Goal: Information Seeking & Learning: Learn about a topic

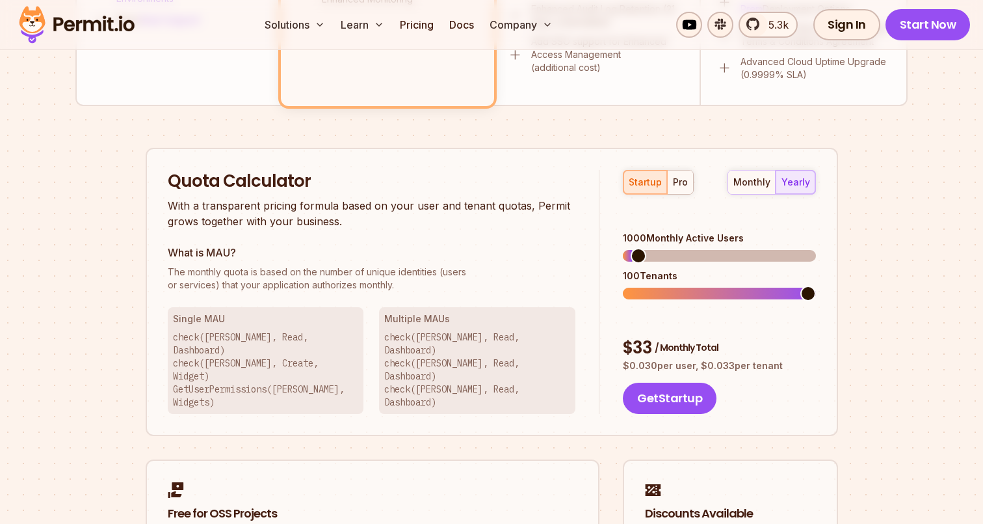
scroll to position [734, 0]
click at [649, 232] on div "2800 Monthly Active Users" at bounding box center [719, 247] width 192 height 30
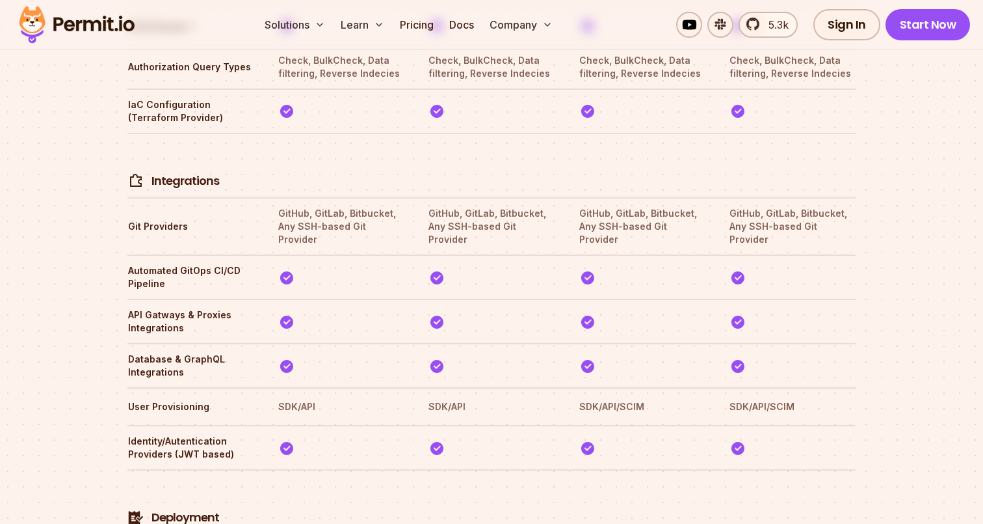
scroll to position [2756, 0]
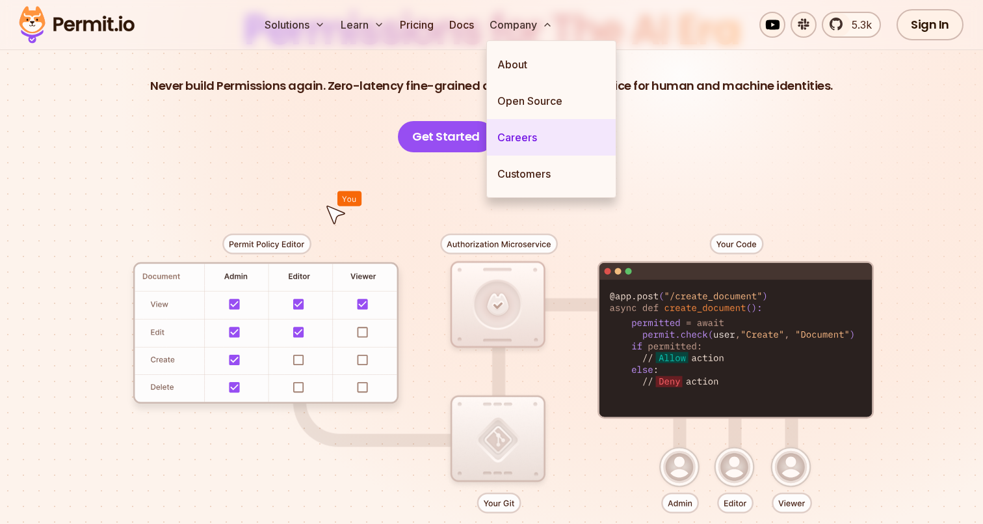
scroll to position [193, 0]
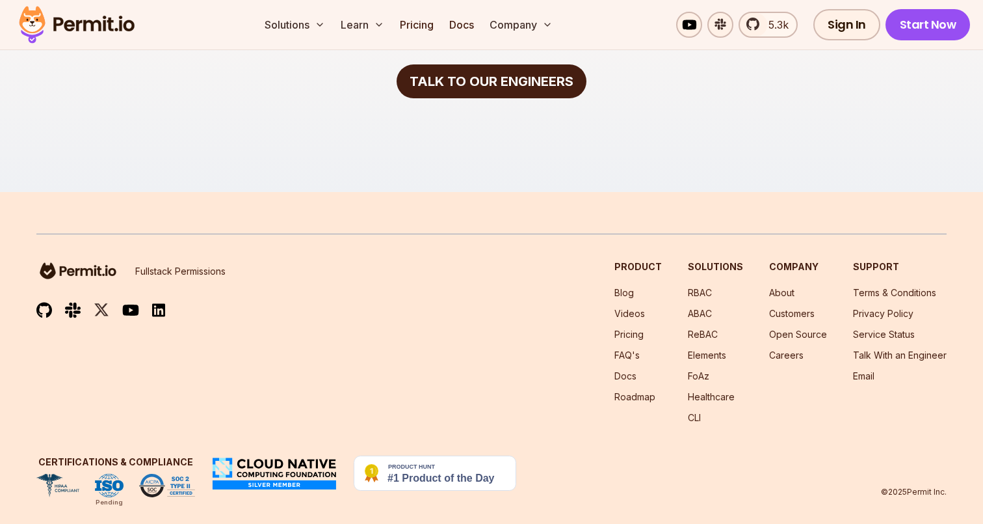
scroll to position [2793, 0]
click at [112, 498] on div "Pending" at bounding box center [109, 503] width 27 height 10
drag, startPoint x: 90, startPoint y: 487, endPoint x: 126, endPoint y: 488, distance: 35.8
click at [126, 488] on footer "Fullstack Permissions Product Blog Videos Pricing FAQ's Docs Roadmap Solutions …" at bounding box center [491, 365] width 983 height 347
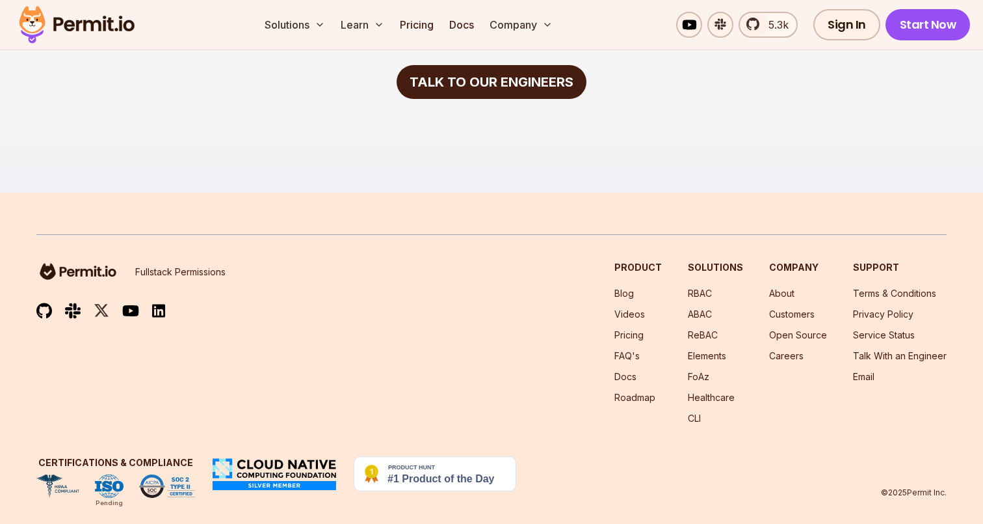
click at [165, 474] on img at bounding box center [167, 485] width 56 height 23
click at [410, 459] on img at bounding box center [435, 473] width 163 height 35
click at [874, 308] on link "Privacy Policy" at bounding box center [883, 313] width 60 height 11
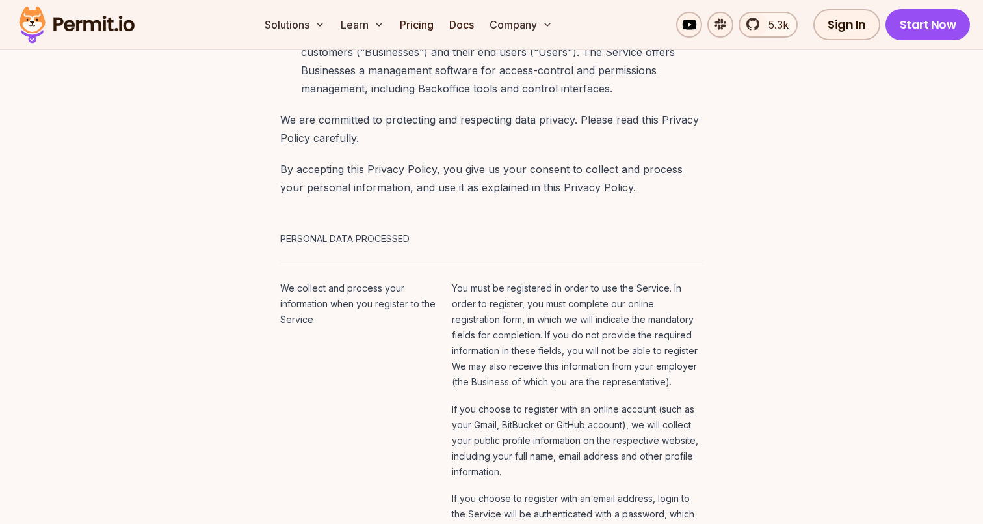
scroll to position [530, 0]
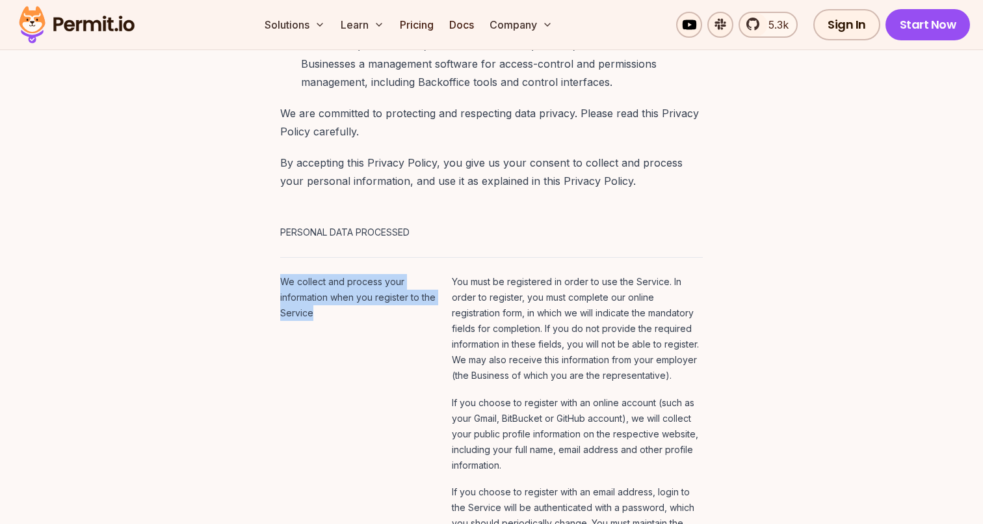
drag, startPoint x: 279, startPoint y: 264, endPoint x: 333, endPoint y: 305, distance: 67.8
click at [333, 305] on td "We collect and process your information when you register to the Service" at bounding box center [363, 418] width 166 height 322
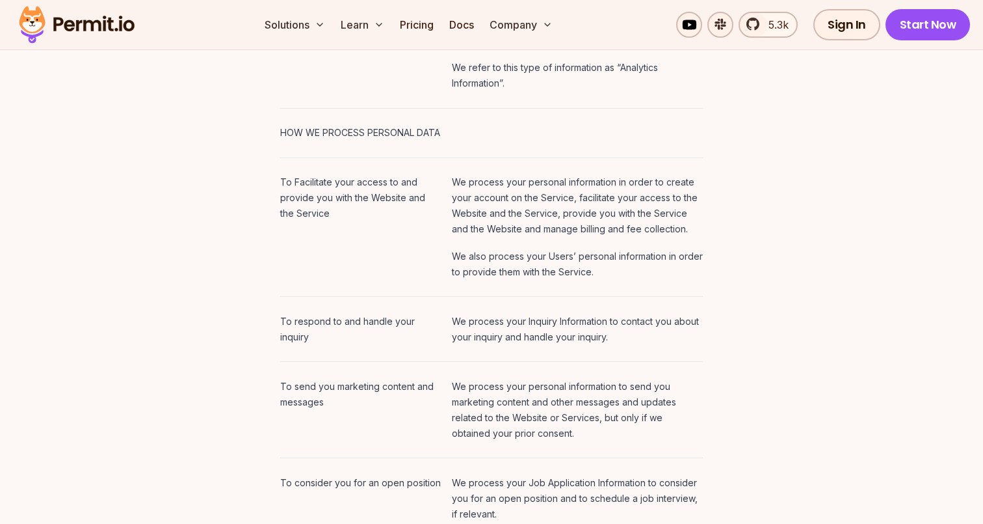
scroll to position [2174, 0]
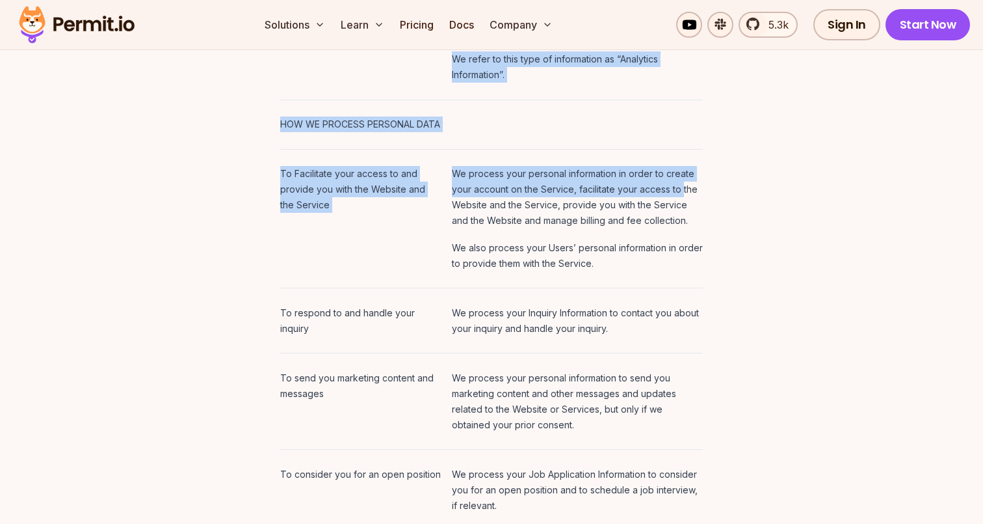
drag, startPoint x: 274, startPoint y: 202, endPoint x: 457, endPoint y: 228, distance: 183.9
click at [456, 228] on td "We process your personal information in order to create your account on the Ser…" at bounding box center [575, 218] width 256 height 139
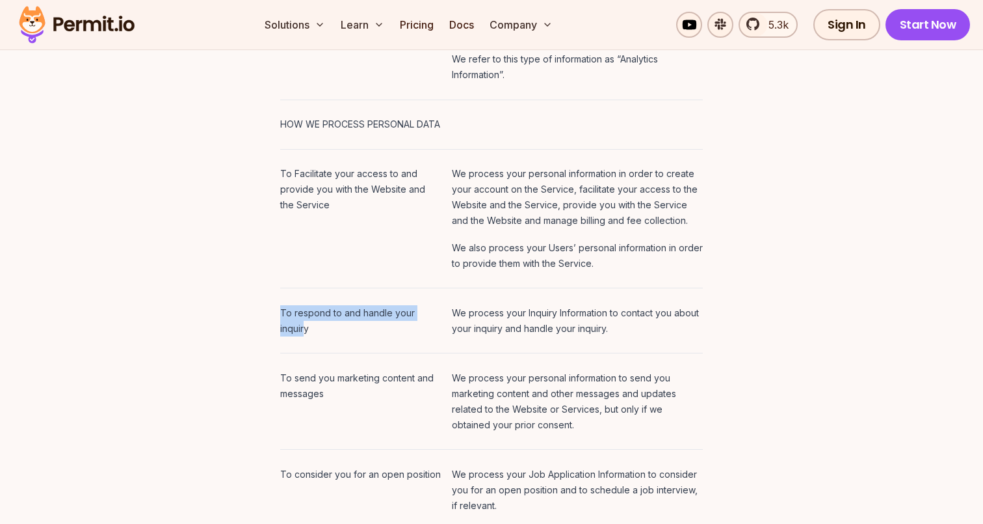
drag, startPoint x: 278, startPoint y: 352, endPoint x: 438, endPoint y: 356, distance: 160.0
click at [438, 336] on p "To respond to and handle your inquiry" at bounding box center [360, 320] width 161 height 31
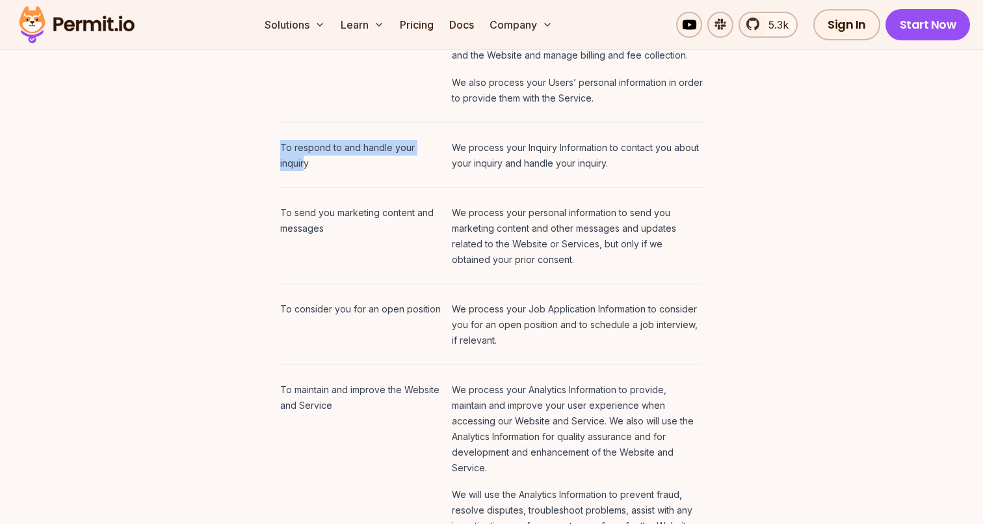
scroll to position [2340, 0]
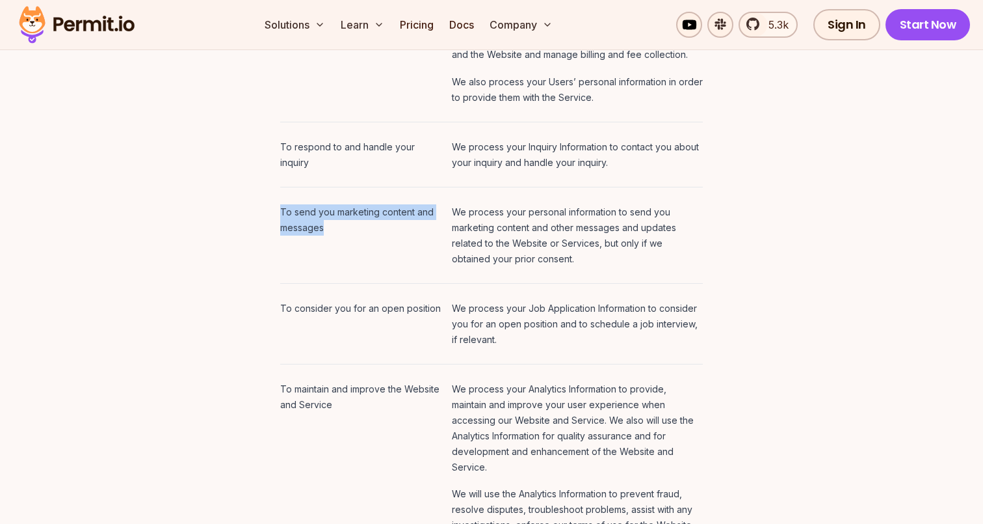
drag, startPoint x: 278, startPoint y: 254, endPoint x: 334, endPoint y: 272, distance: 58.6
click at [334, 235] on p "To send you marketing content and messages" at bounding box center [360, 219] width 161 height 31
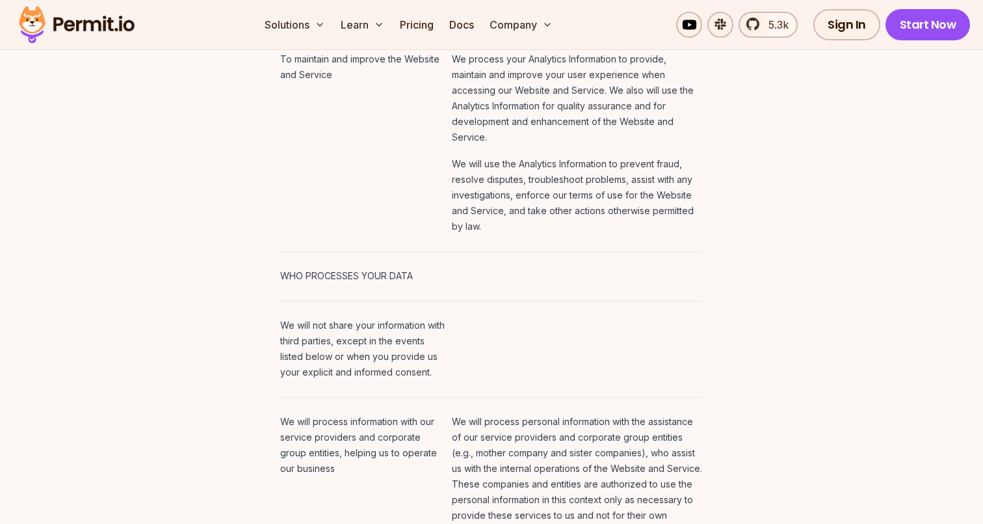
scroll to position [2735, 0]
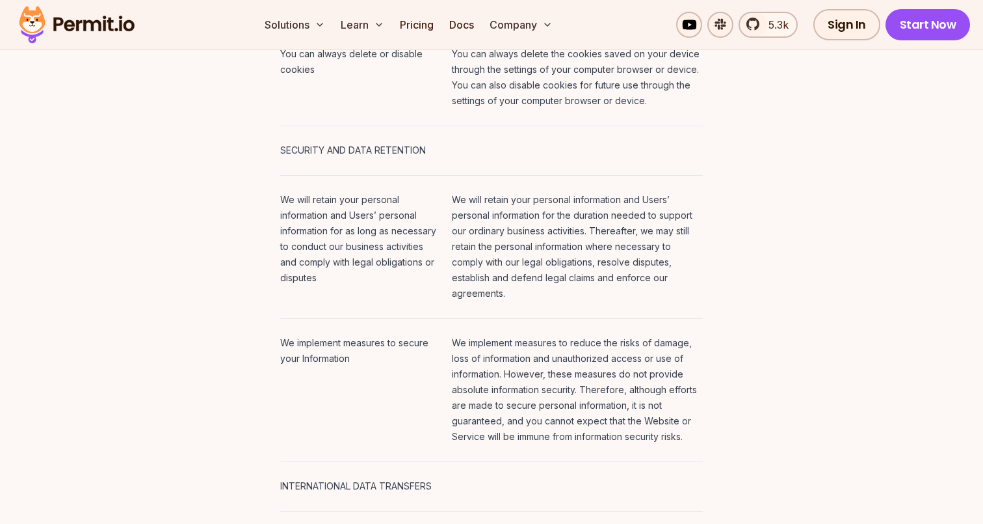
scroll to position [4152, 0]
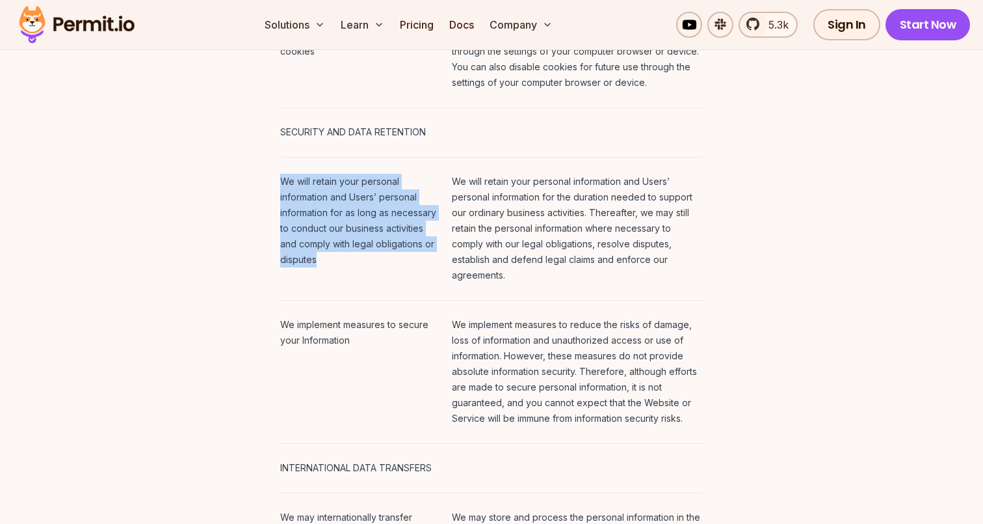
drag, startPoint x: 279, startPoint y: 239, endPoint x: 423, endPoint y: 300, distance: 156.2
click at [423, 267] on p "We will retain your personal information and Users’ personal information for as…" at bounding box center [360, 221] width 161 height 94
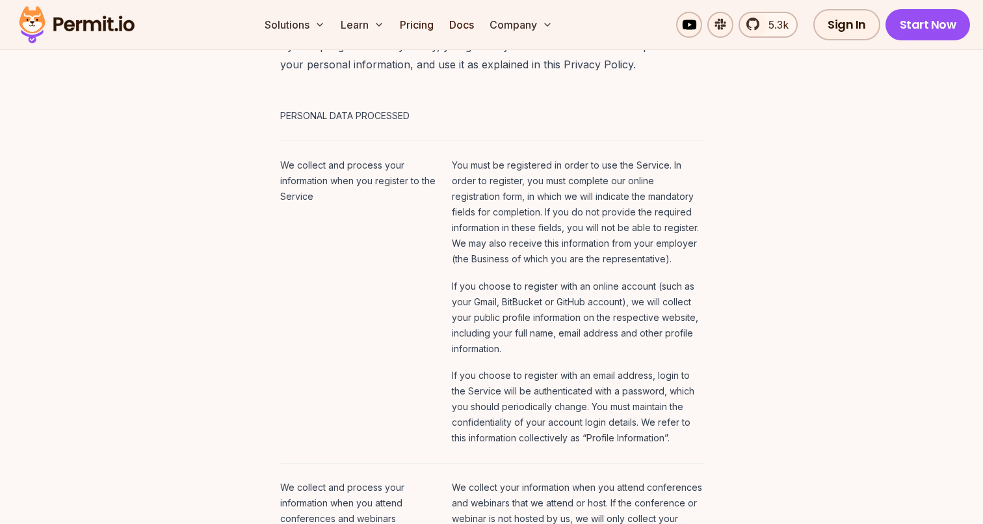
scroll to position [648, 0]
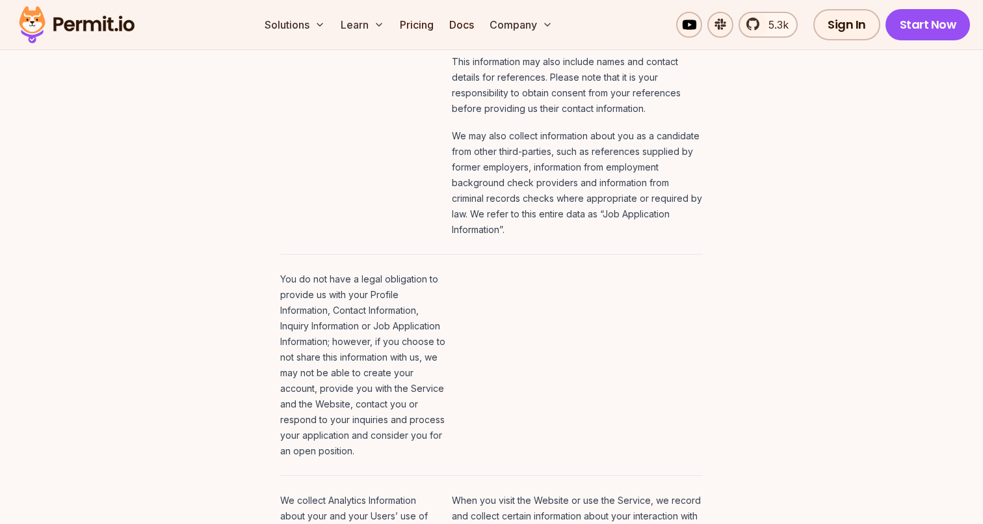
scroll to position [1705, 0]
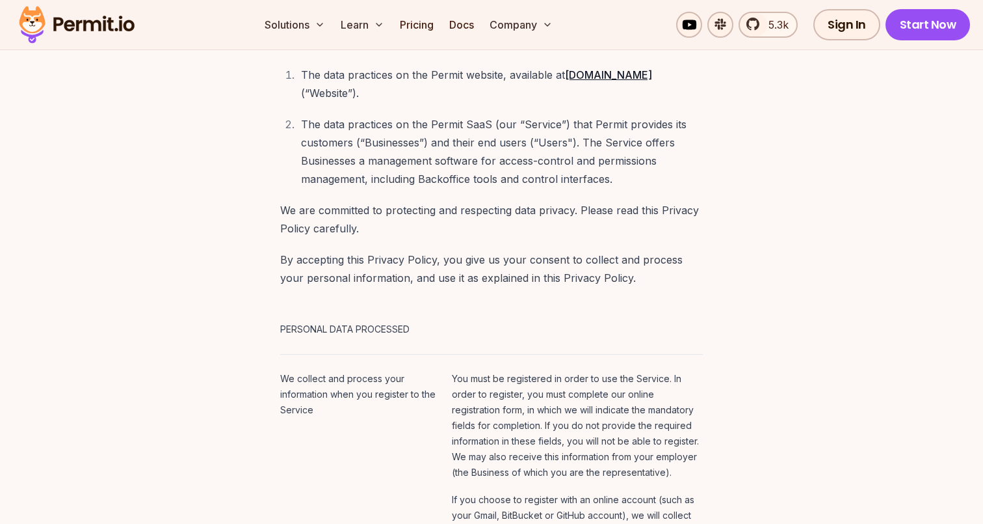
scroll to position [496, 0]
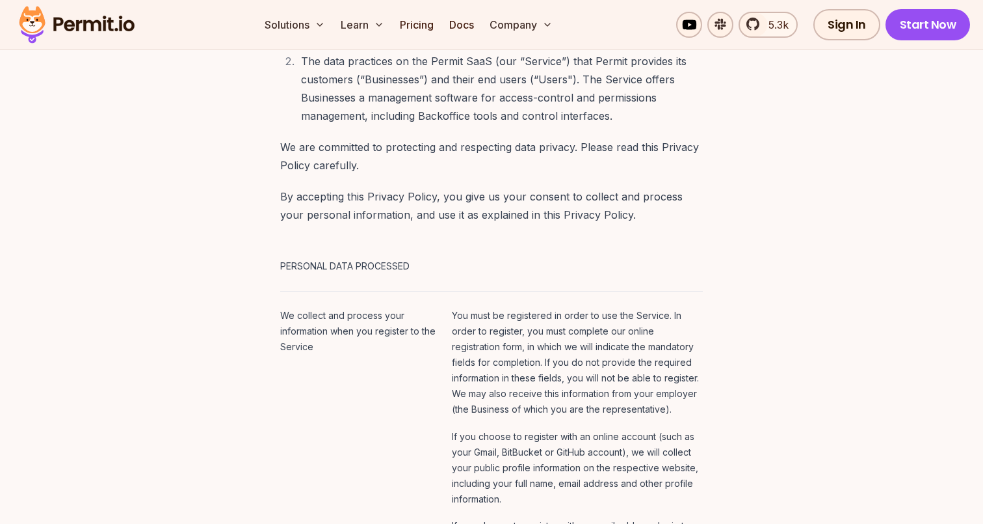
click at [293, 473] on td "We collect and process your information when you register to the Service" at bounding box center [363, 452] width 166 height 322
click at [780, 24] on span "5.3k" at bounding box center [775, 25] width 28 height 16
